Goal: Find specific fact: Find specific fact

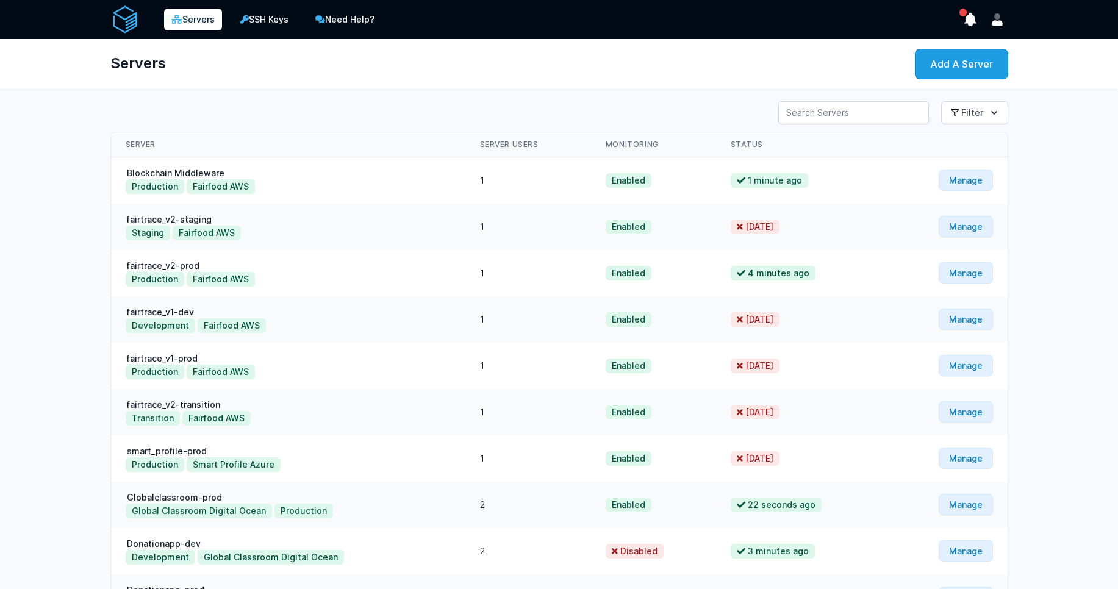
click at [642, 39] on div "Servers Add A Server" at bounding box center [559, 64] width 937 height 50
click at [824, 118] on input "Server Search" at bounding box center [853, 112] width 151 height 23
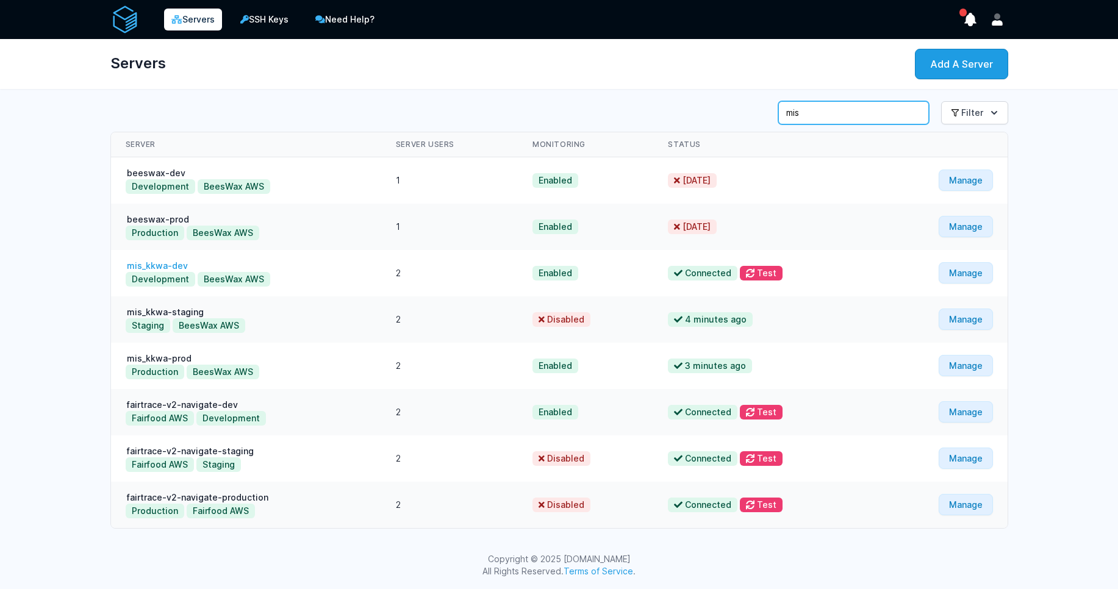
type input "mis"
click at [163, 267] on link "mis_kkwa-dev" at bounding box center [157, 265] width 63 height 10
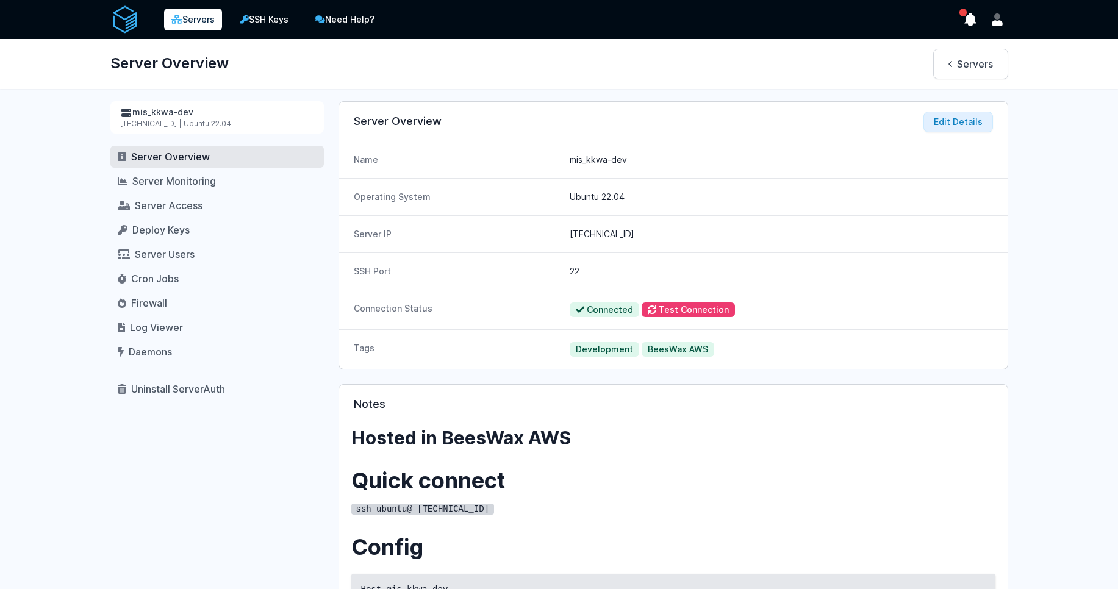
scroll to position [132, 0]
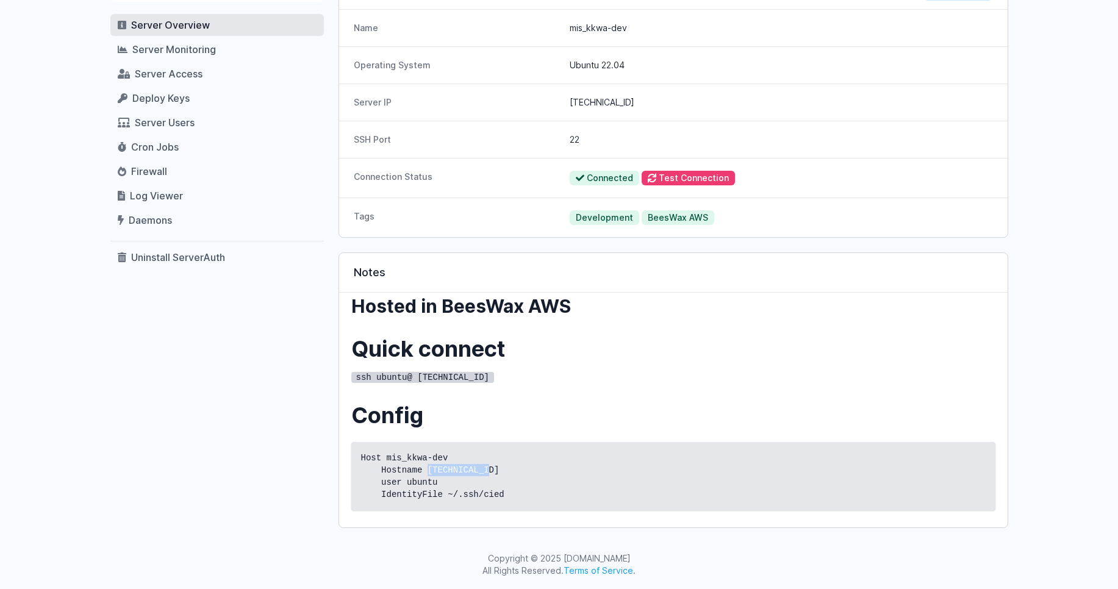
drag, startPoint x: 427, startPoint y: 470, endPoint x: 498, endPoint y: 468, distance: 70.8
click at [498, 468] on code "Host mis_kkwa-dev Hostname [TECHNICAL_ID] user ubuntu IdentityFile ~/.ssh/cied" at bounding box center [673, 476] width 624 height 49
copy code "[TECHNICAL_ID]"
